Goal: Information Seeking & Learning: Learn about a topic

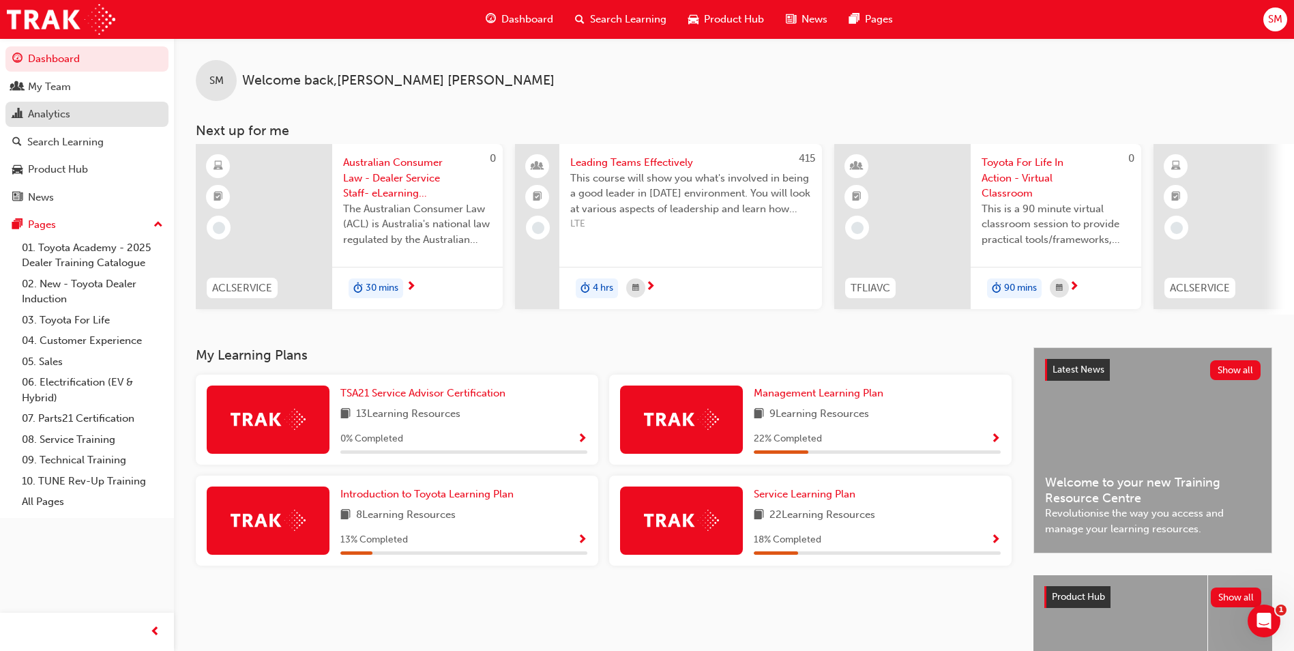
click at [56, 121] on div "Analytics" at bounding box center [49, 114] width 42 height 16
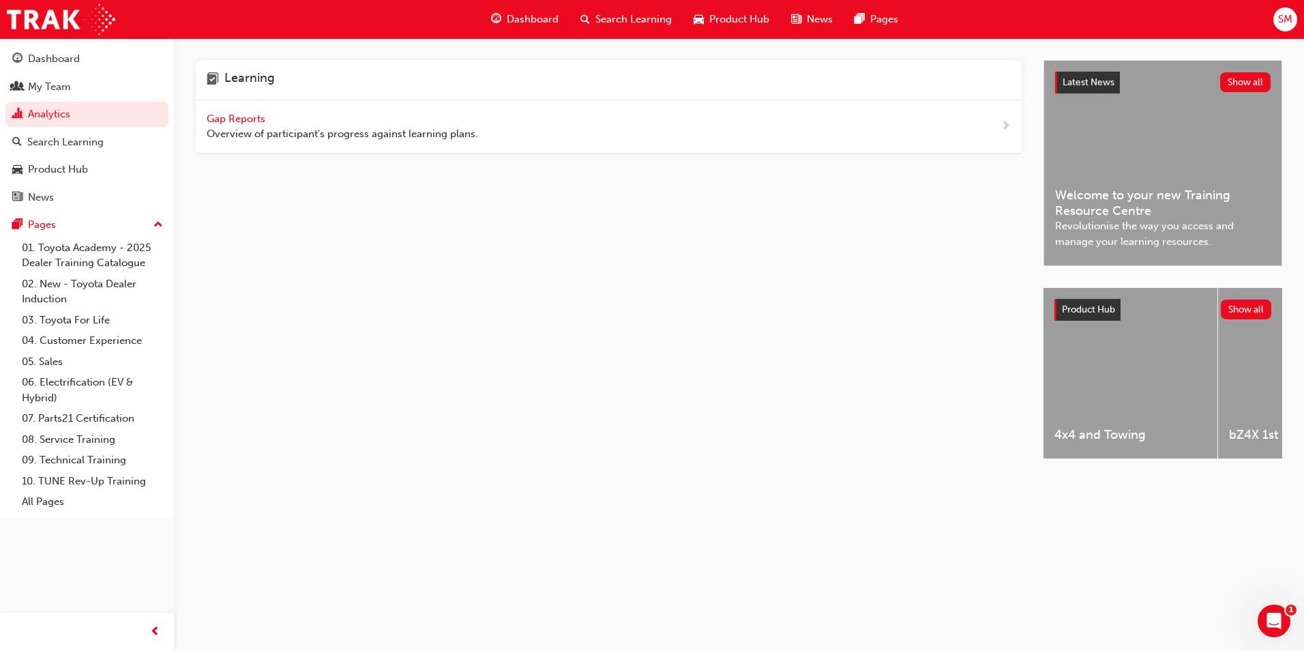
click at [214, 119] on span "Gap Reports" at bounding box center [237, 119] width 61 height 12
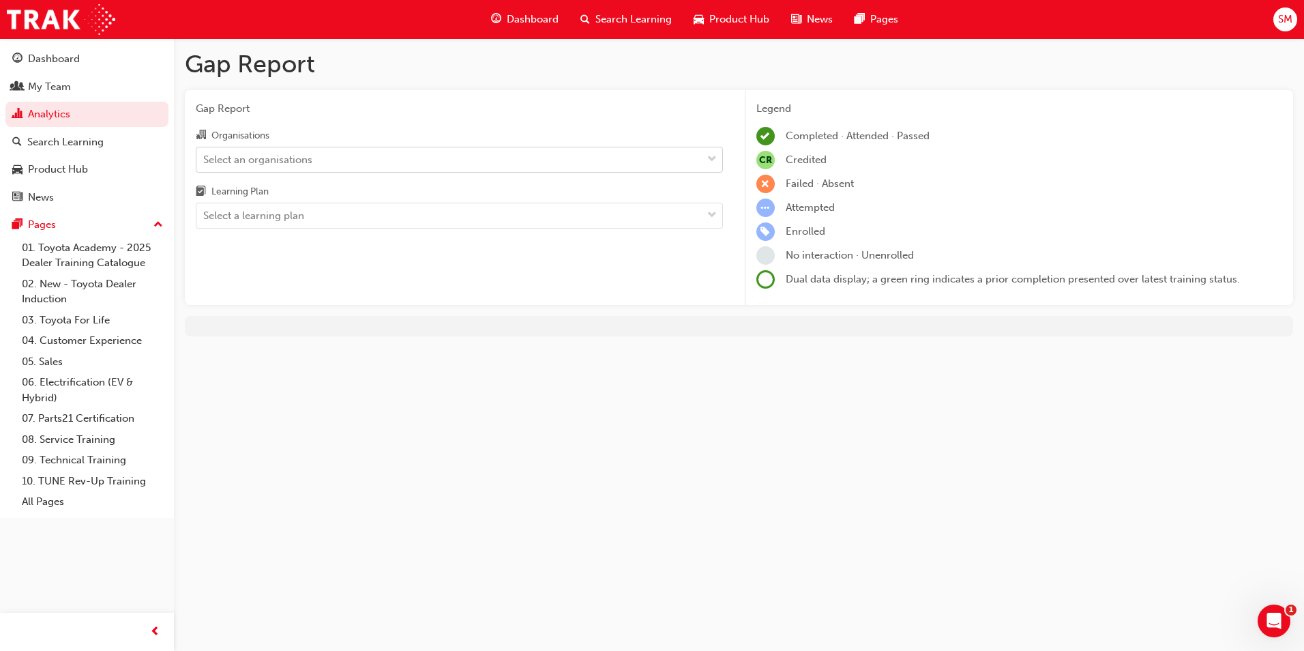
click at [323, 166] on div "Select an organisations" at bounding box center [448, 159] width 505 height 24
click at [205, 164] on input "Organisations Select an organisations" at bounding box center [203, 159] width 1 height 12
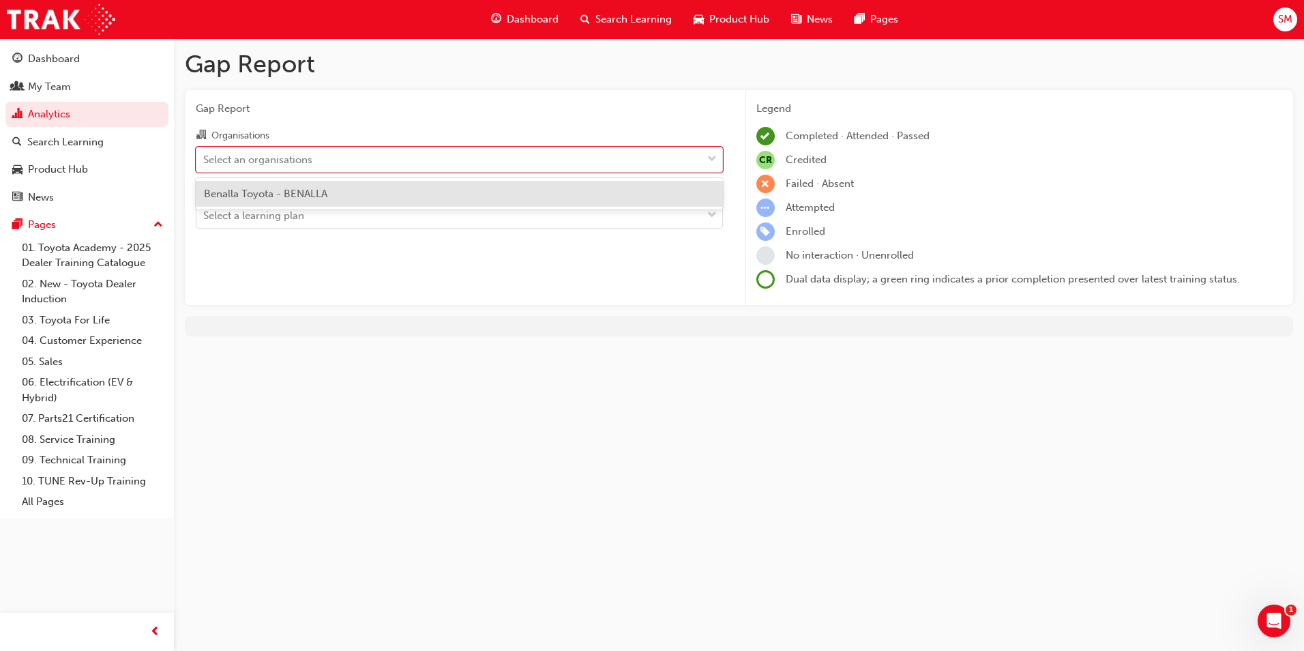
click at [316, 198] on span "Benalla Toyota - BENALLA" at bounding box center [265, 194] width 123 height 12
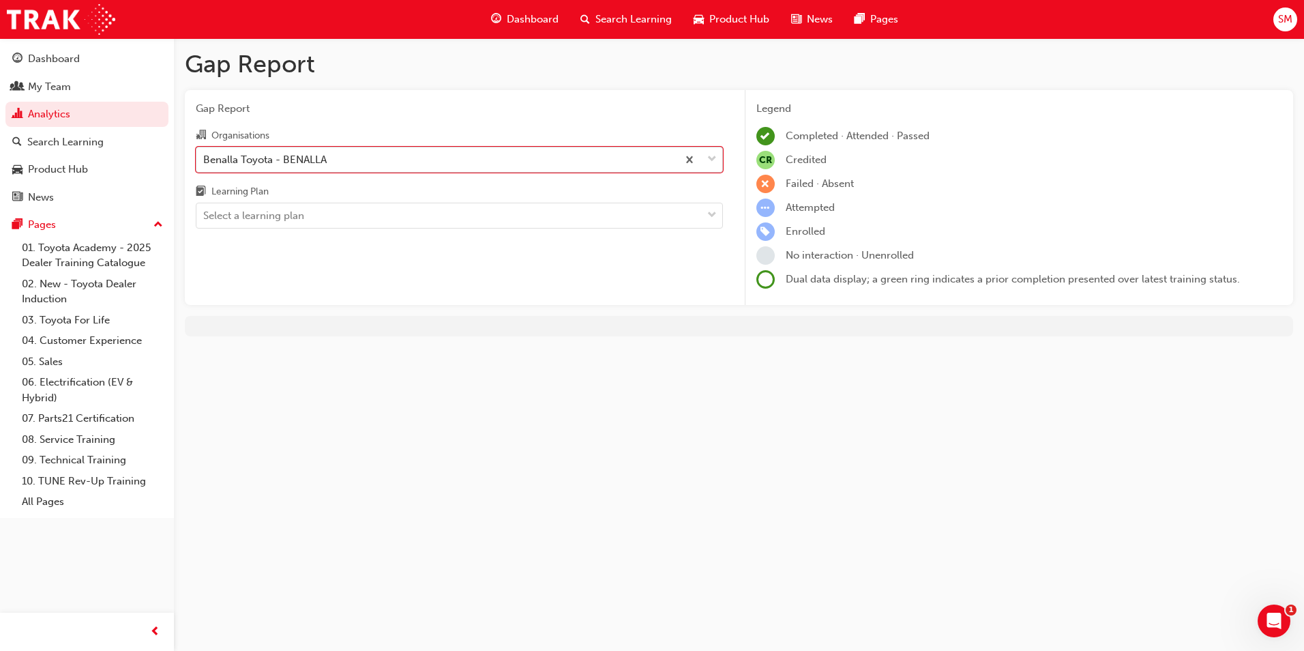
click at [290, 160] on div "Benalla Toyota - BENALLA" at bounding box center [264, 159] width 123 height 16
click at [205, 160] on input "Organisations option Benalla Toyota - BENALLA, selected. 0 results available. S…" at bounding box center [203, 159] width 1 height 12
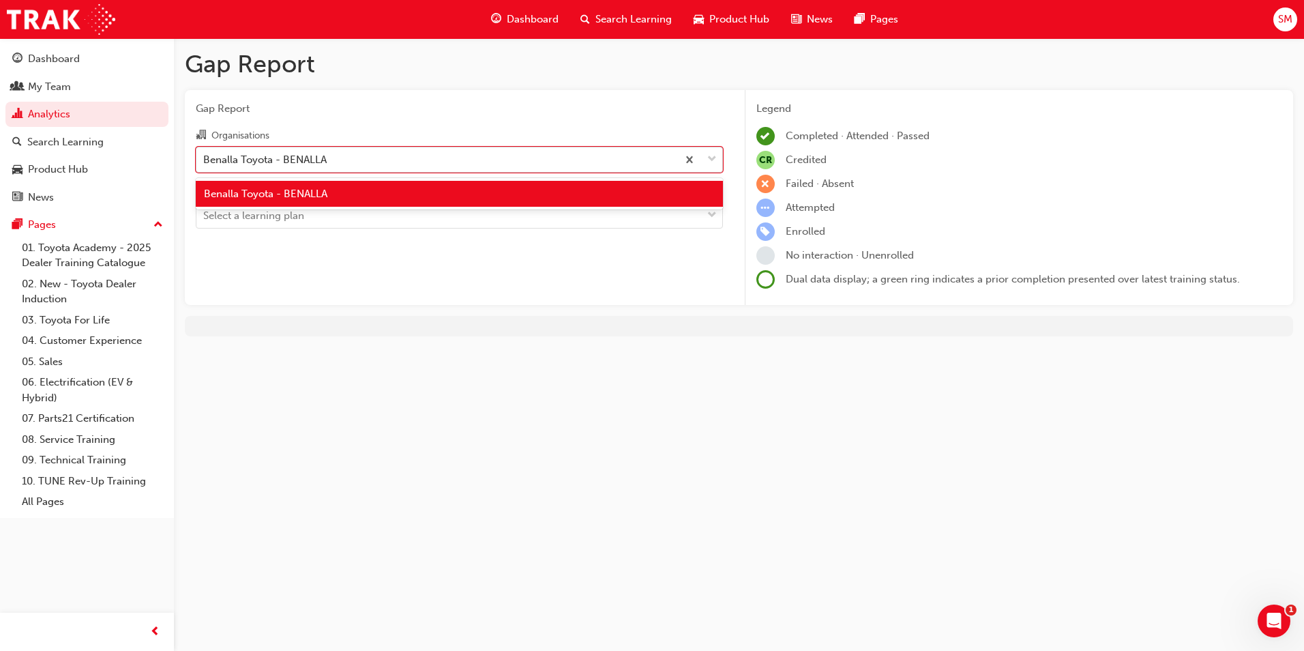
click at [328, 158] on div "Benalla Toyota - BENALLA" at bounding box center [436, 159] width 481 height 24
click at [205, 158] on input "Organisations option Benalla Toyota - BENALLA, selected. option Benalla Toyota …" at bounding box center [203, 159] width 1 height 12
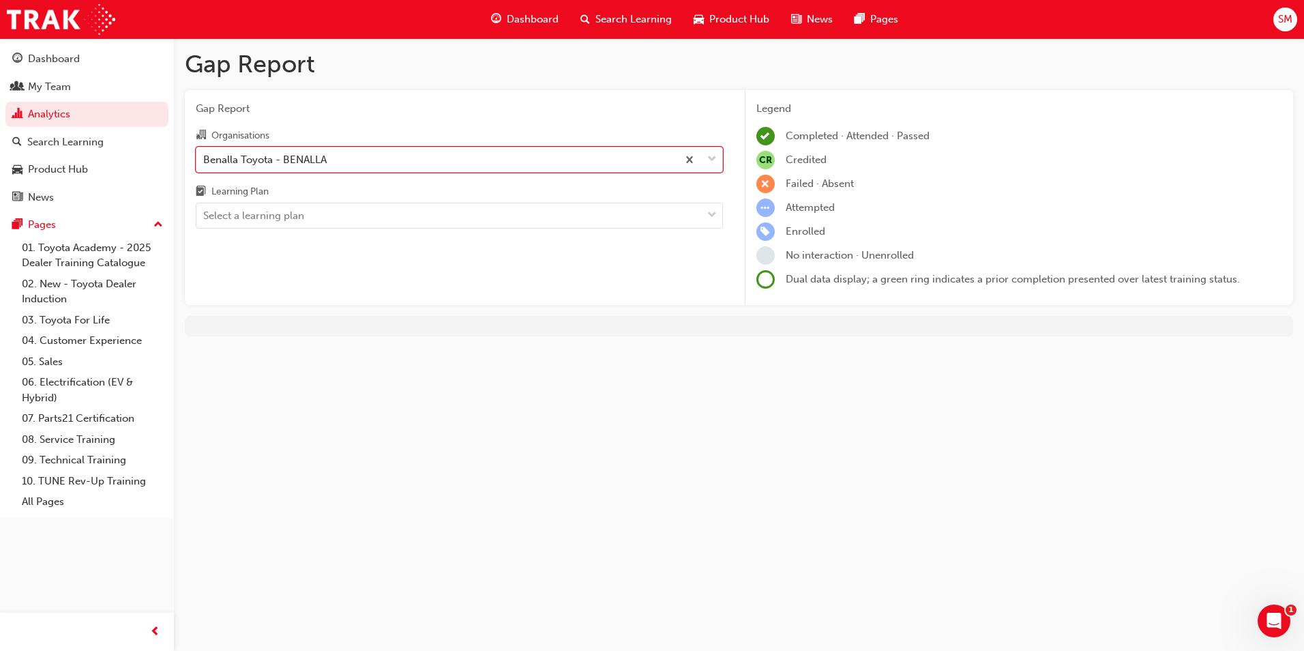
click at [706, 160] on div at bounding box center [699, 159] width 45 height 25
click at [205, 160] on input "Organisations option Benalla Toyota - BENALLA, selected. 0 results available. S…" at bounding box center [203, 159] width 1 height 12
click at [712, 160] on span "down-icon" at bounding box center [712, 160] width 10 height 18
click at [205, 160] on input "Organisations option Benalla Toyota - BENALLA, selected. 0 results available. S…" at bounding box center [203, 159] width 1 height 12
click at [375, 168] on div "Benalla Toyota - BENALLA" at bounding box center [436, 159] width 481 height 24
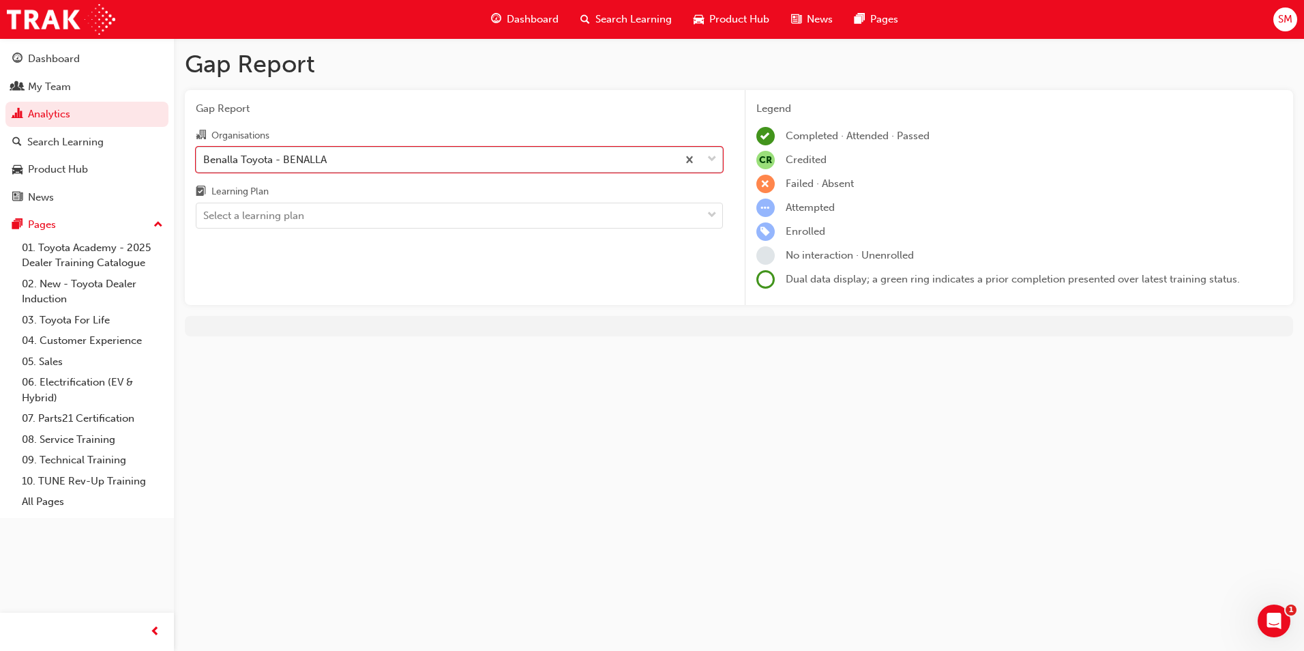
click at [205, 164] on input "Organisations option Benalla Toyota - BENALLA, selected. 0 results available. S…" at bounding box center [203, 159] width 1 height 12
click at [387, 168] on div "Benalla Toyota - BENALLA" at bounding box center [436, 159] width 481 height 24
click at [205, 164] on input "Organisations option Benalla Toyota - BENALLA, selected. 0 results available. S…" at bounding box center [203, 159] width 1 height 12
click at [311, 221] on div "Select a learning plan" at bounding box center [448, 216] width 505 height 24
click at [205, 221] on input "Learning Plan Select a learning plan" at bounding box center [203, 215] width 1 height 12
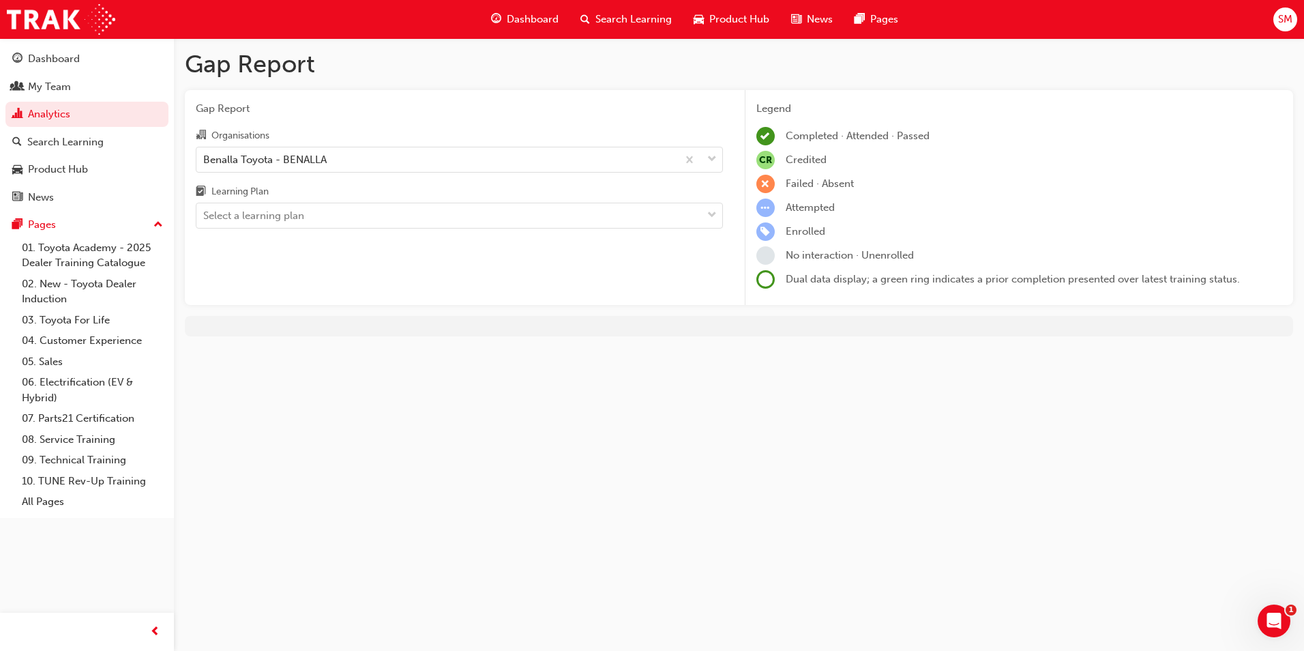
click at [574, 518] on div "Gap Report Gap Report Organisations Benalla Toyota - BENALLA Learning Plan Sele…" at bounding box center [652, 325] width 1304 height 651
click at [64, 441] on link "08. Service Training" at bounding box center [92, 439] width 152 height 21
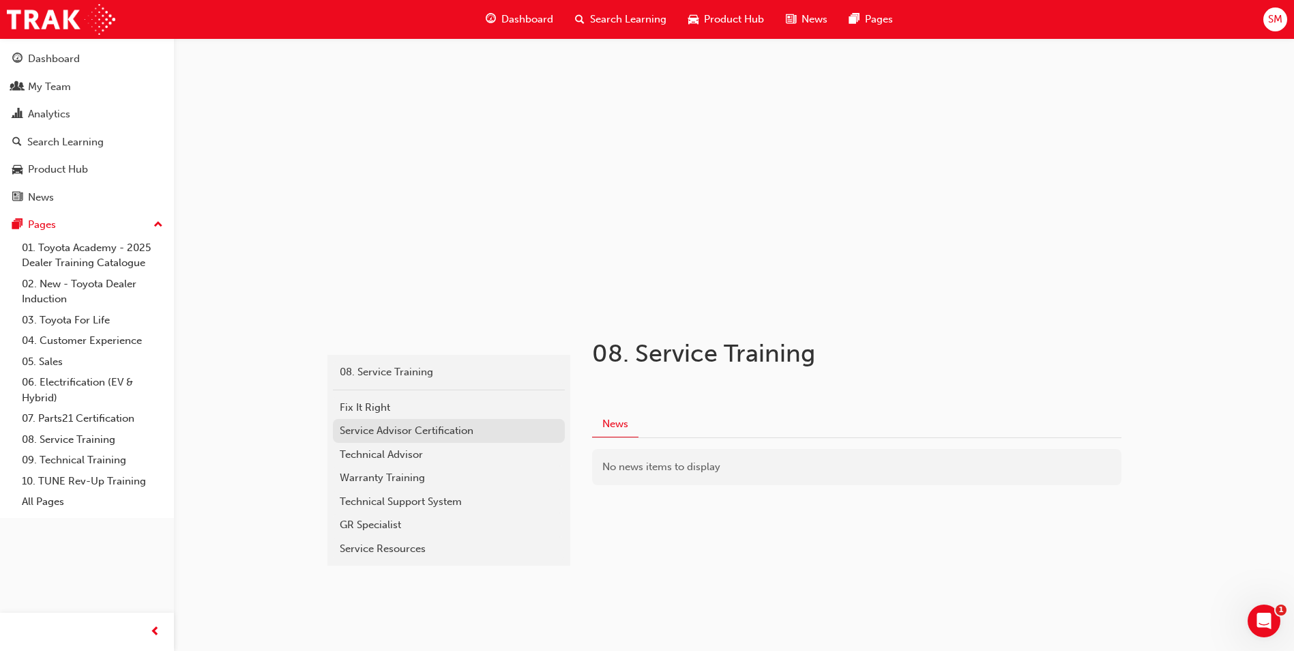
click at [387, 435] on div "Service Advisor Certification" at bounding box center [449, 431] width 218 height 16
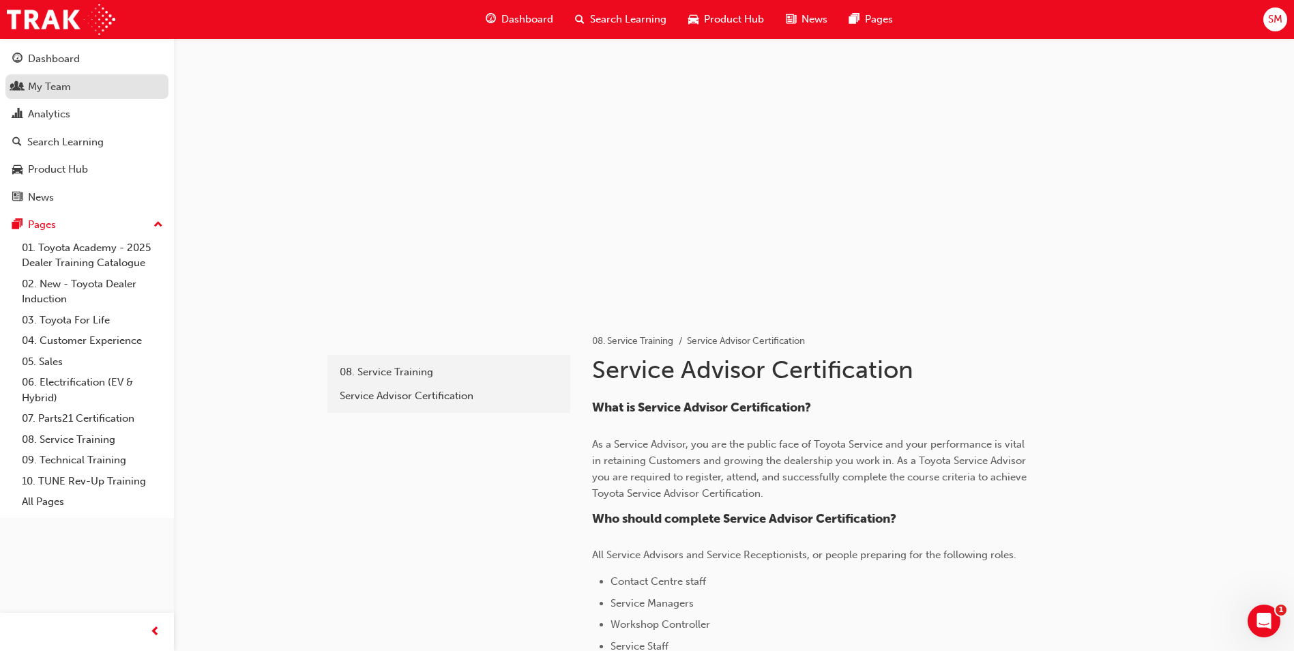
click at [50, 92] on div "My Team" at bounding box center [49, 87] width 43 height 16
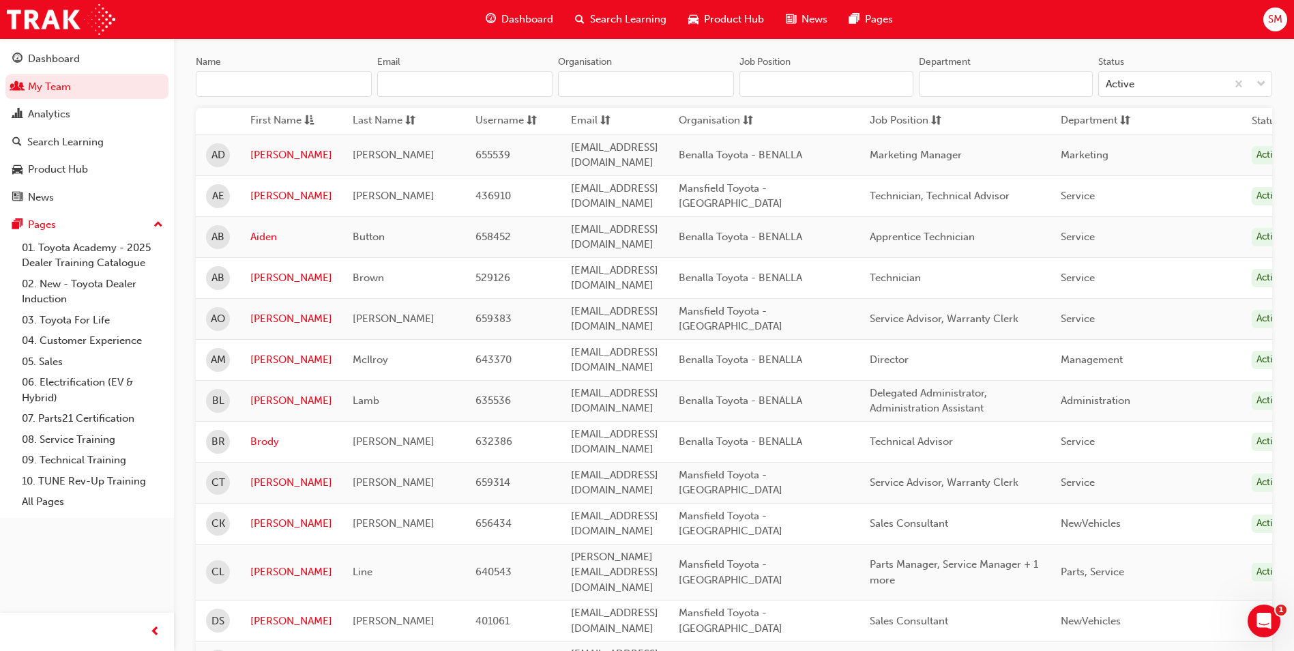
scroll to position [136, 0]
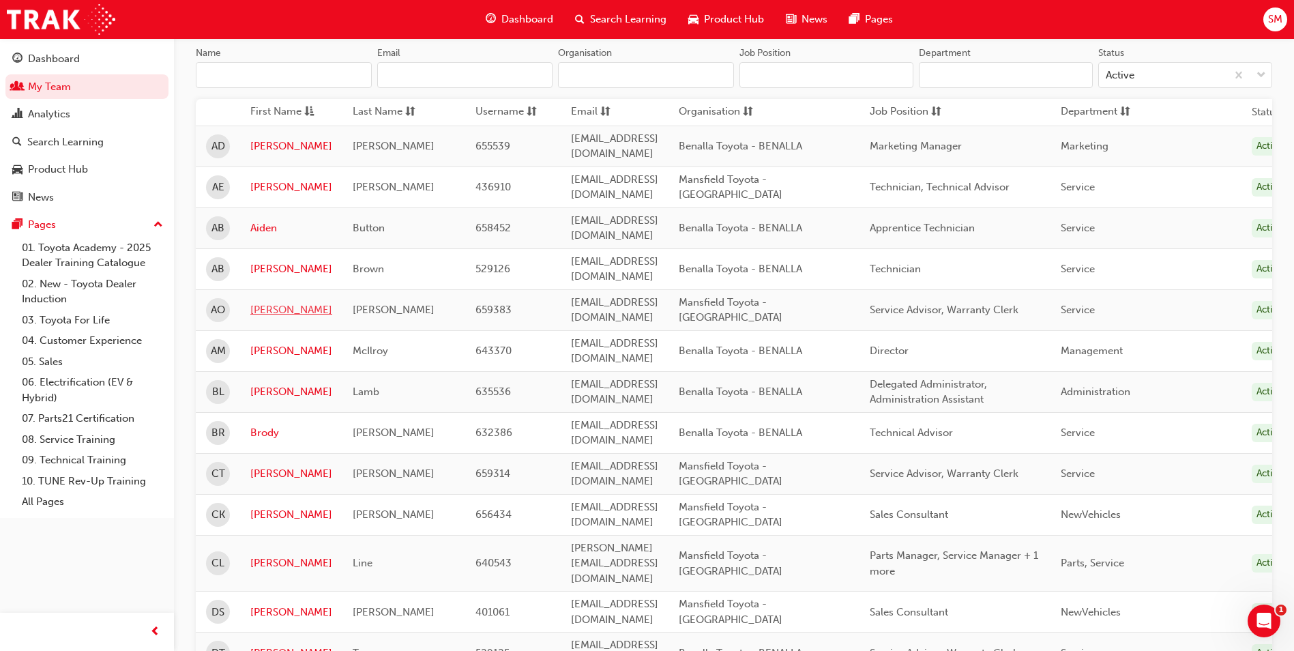
click at [269, 302] on link "[PERSON_NAME]" at bounding box center [291, 310] width 82 height 16
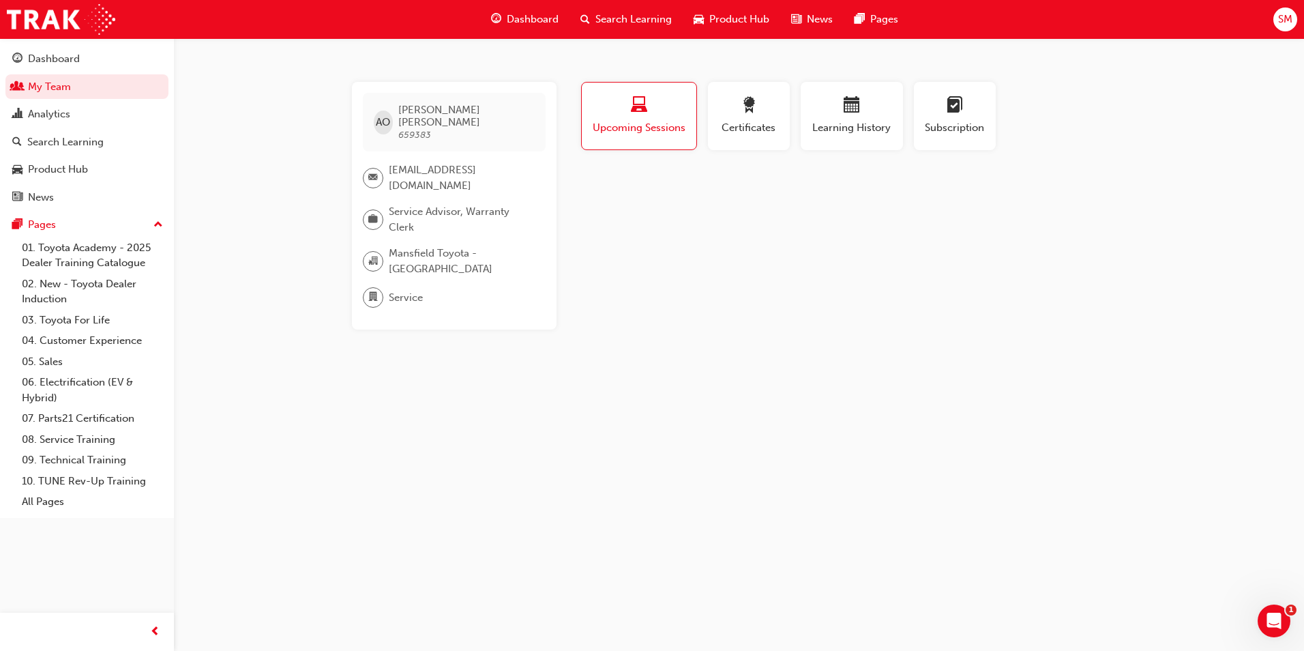
click at [604, 128] on span "Upcoming Sessions" at bounding box center [639, 128] width 94 height 16
click at [767, 133] on span "Certificates" at bounding box center [748, 128] width 61 height 16
click at [828, 133] on span "Learning History" at bounding box center [852, 128] width 82 height 16
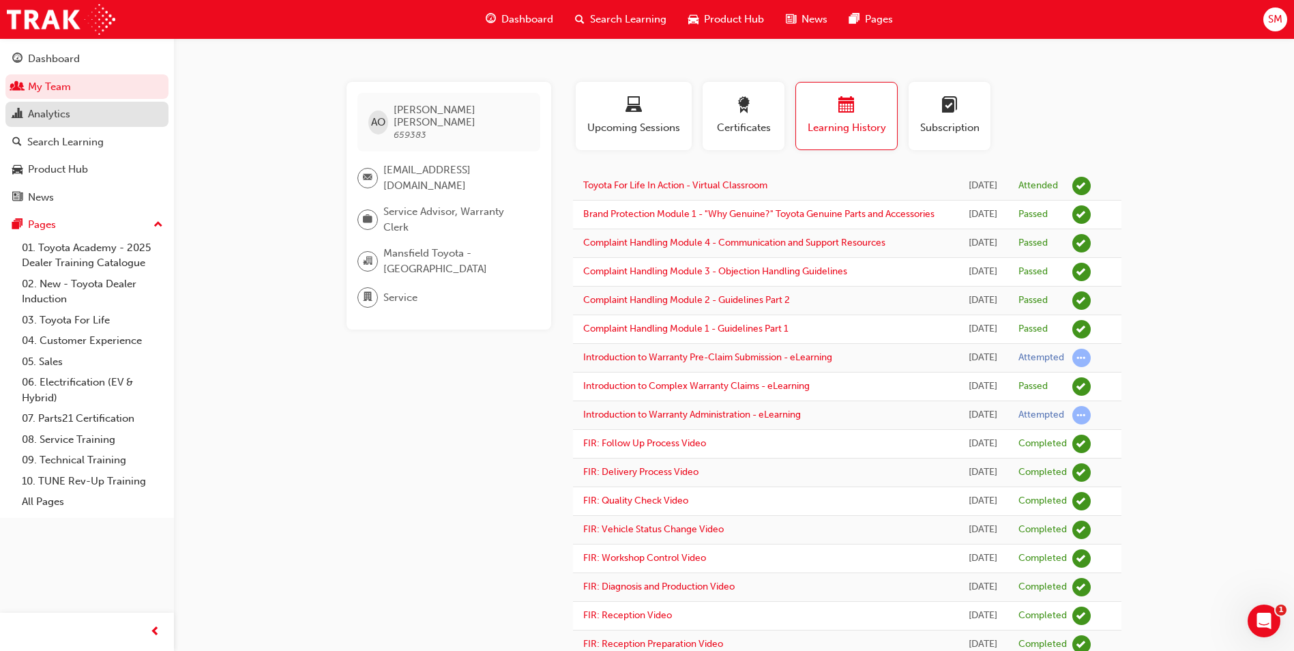
click at [73, 119] on div "Analytics" at bounding box center [86, 114] width 149 height 17
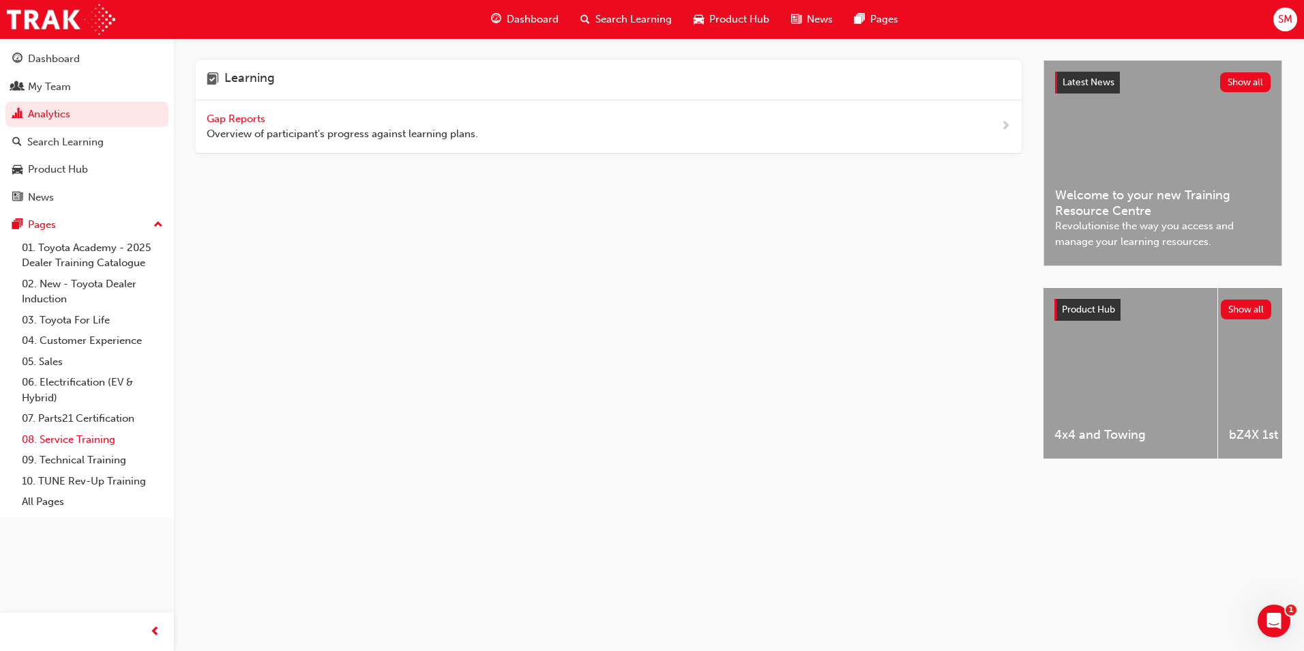
click at [31, 441] on link "08. Service Training" at bounding box center [92, 439] width 152 height 21
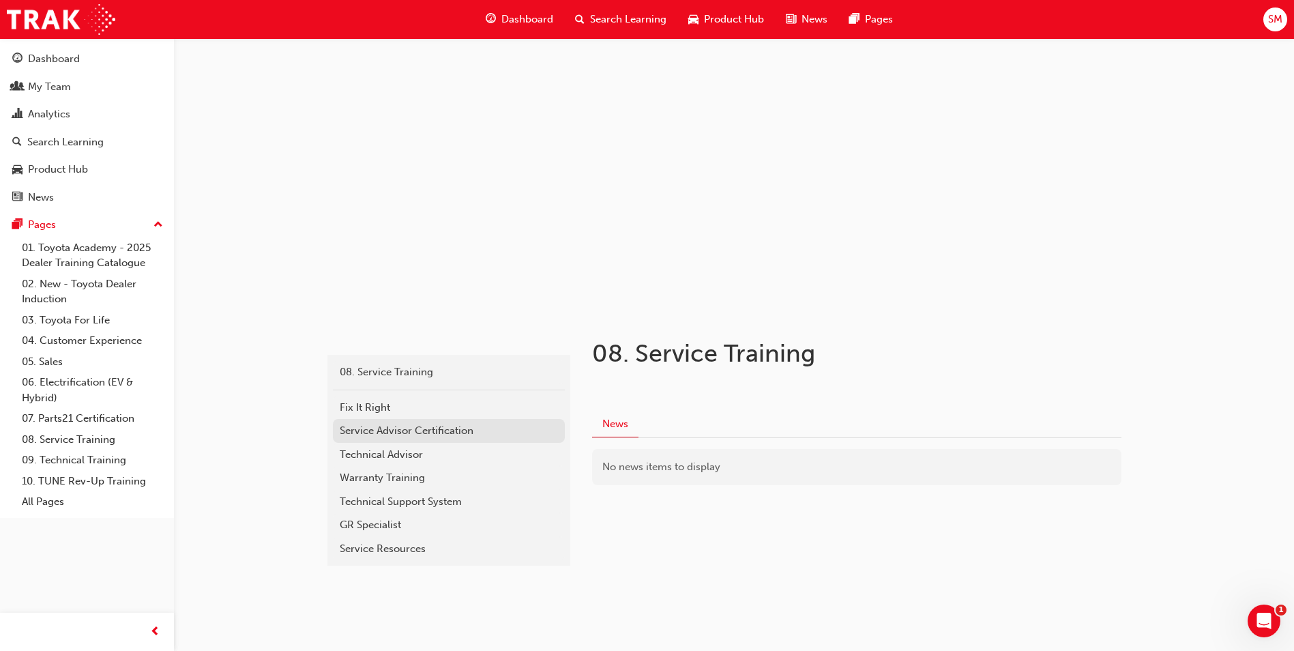
click at [440, 435] on div "Service Advisor Certification" at bounding box center [449, 431] width 218 height 16
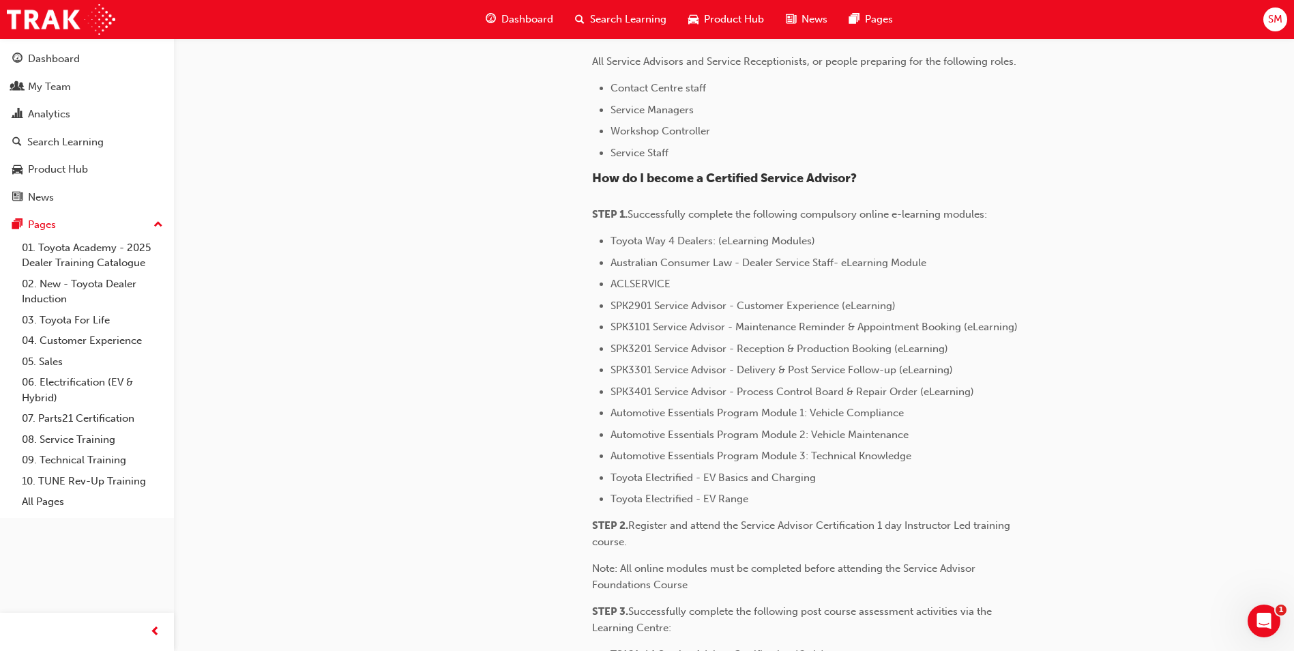
scroll to position [478, 0]
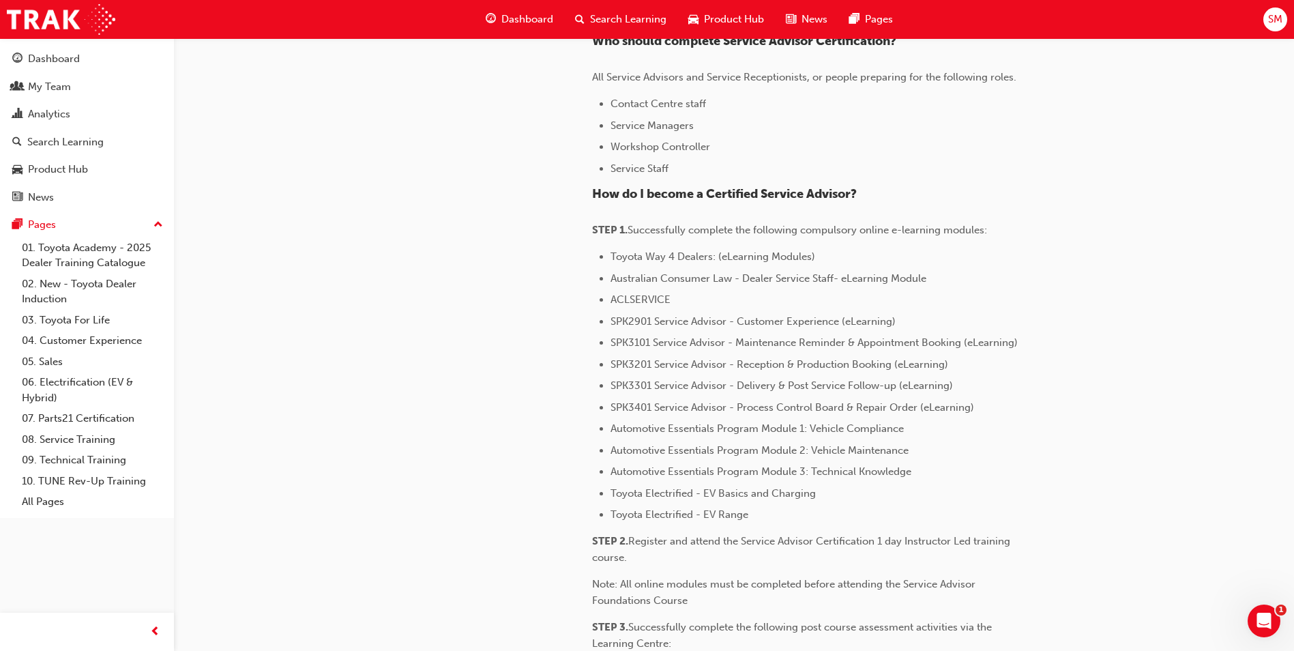
click at [691, 473] on span "Automotive Essentials Program Module 3: Technical Knowledge" at bounding box center [761, 471] width 301 height 12
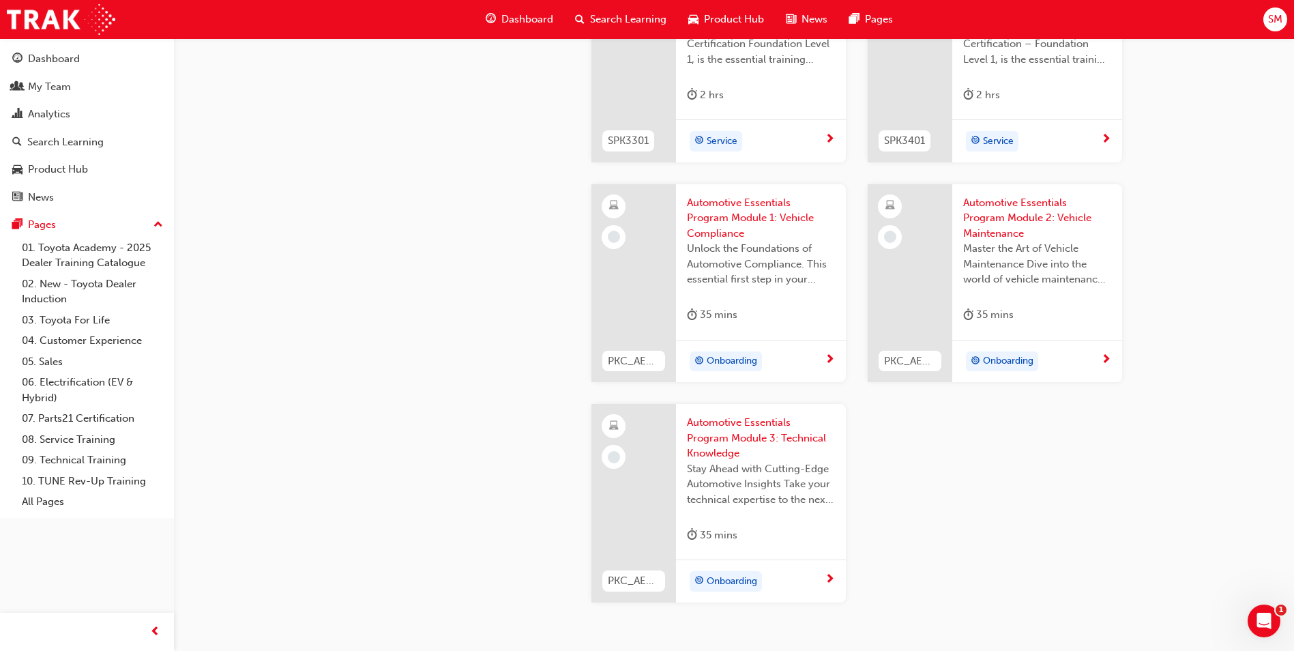
scroll to position [1978, 0]
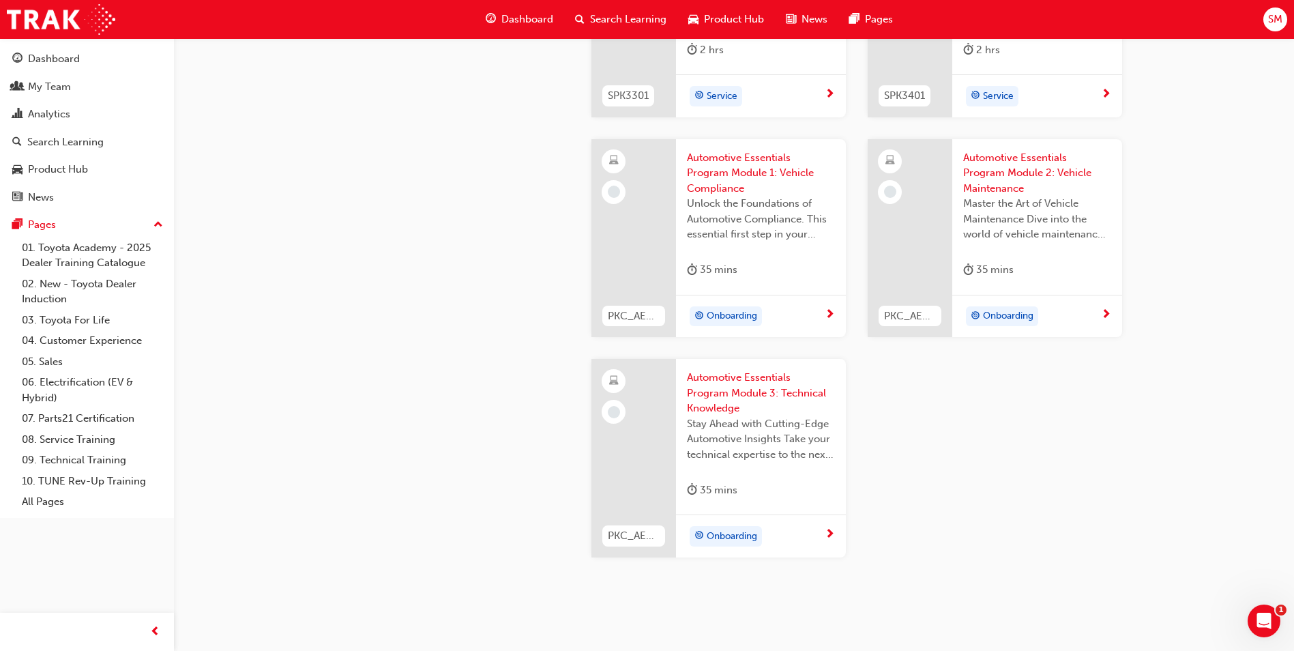
click at [1105, 317] on span "next-icon" at bounding box center [1106, 315] width 10 height 12
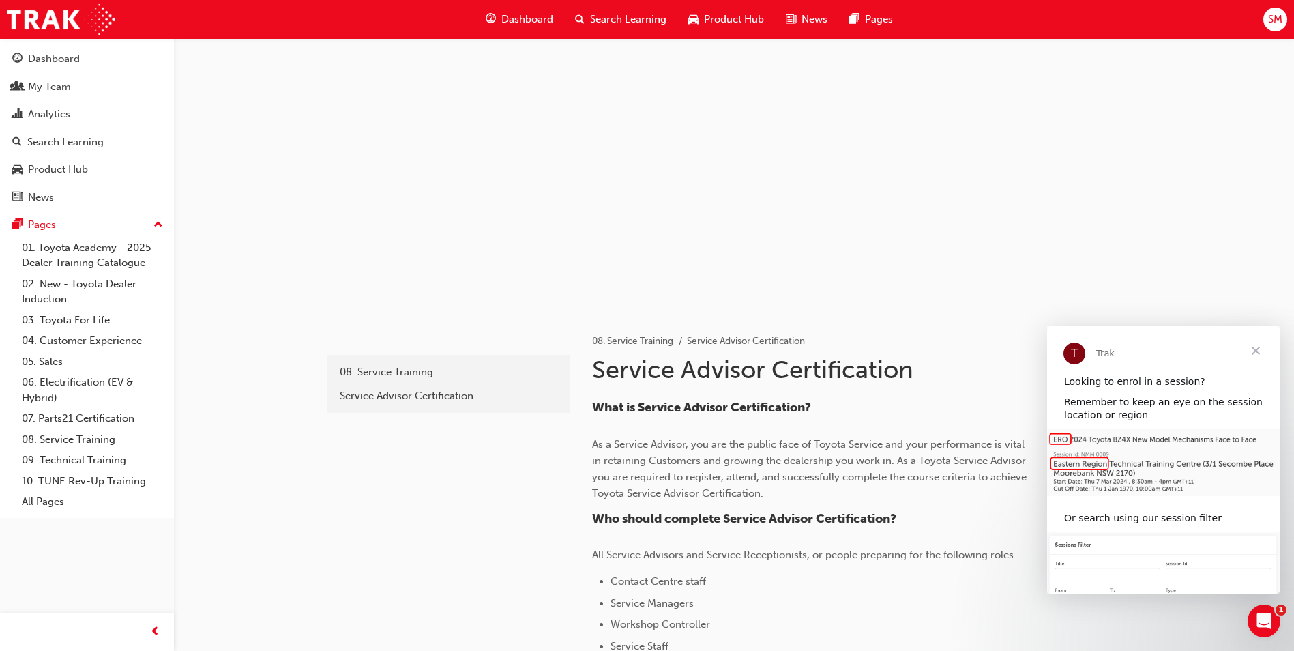
scroll to position [1978, 0]
